Goal: Transaction & Acquisition: Purchase product/service

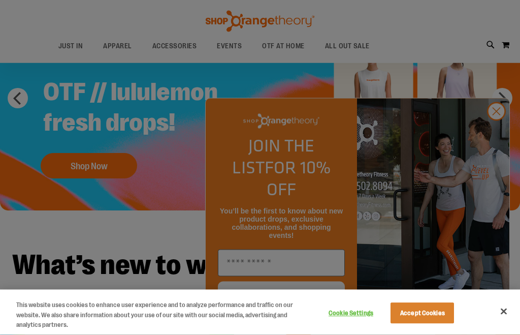
scroll to position [78, 0]
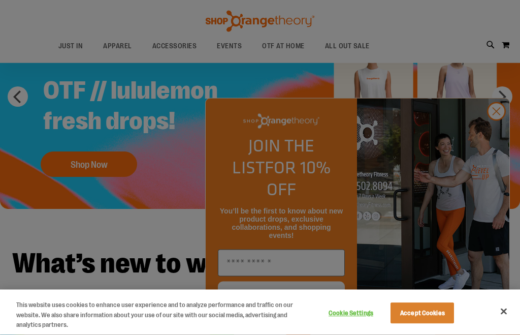
click at [498, 163] on div at bounding box center [260, 167] width 520 height 335
click at [492, 166] on div at bounding box center [260, 167] width 520 height 335
click at [500, 169] on div at bounding box center [260, 167] width 520 height 335
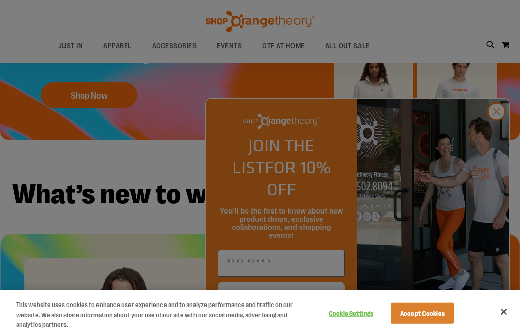
scroll to position [149, 0]
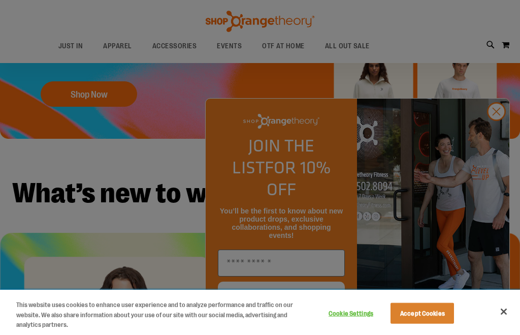
click at [505, 322] on button "Close" at bounding box center [504, 311] width 22 height 22
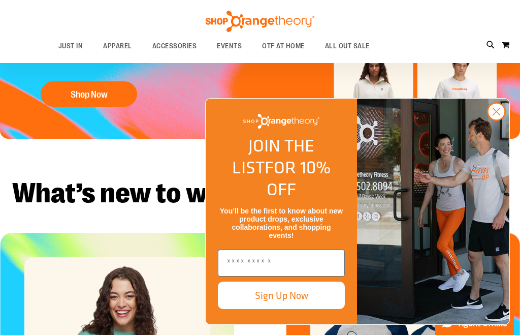
click at [501, 120] on circle "Close dialog" at bounding box center [496, 111] width 17 height 17
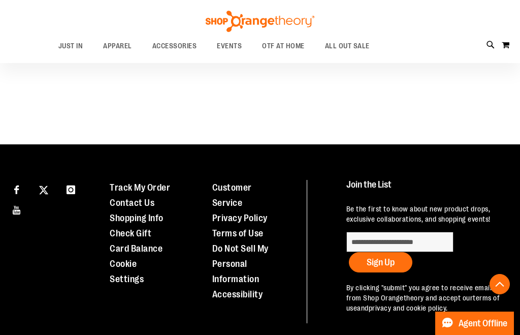
scroll to position [874, 0]
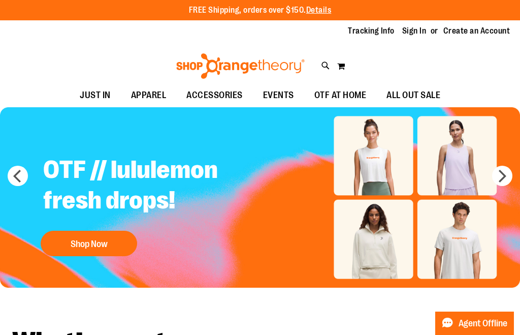
click at [101, 241] on button "Shop Now" at bounding box center [89, 243] width 96 height 25
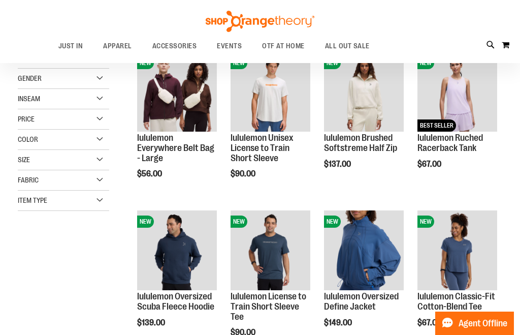
scroll to position [151, 0]
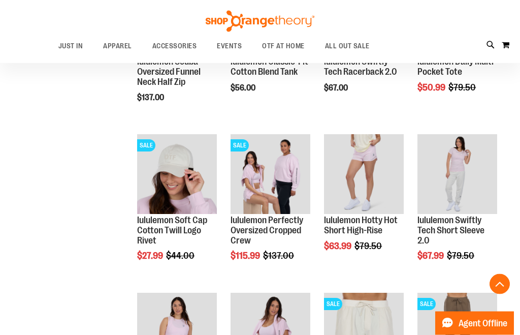
scroll to position [701, 0]
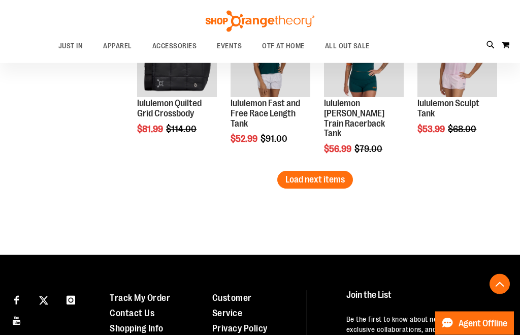
scroll to position [1451, 0]
click at [334, 181] on span "Load next items" at bounding box center [314, 179] width 59 height 10
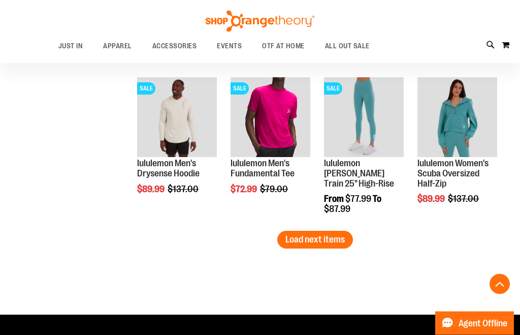
scroll to position [1868, 0]
